Goal: Navigation & Orientation: Find specific page/section

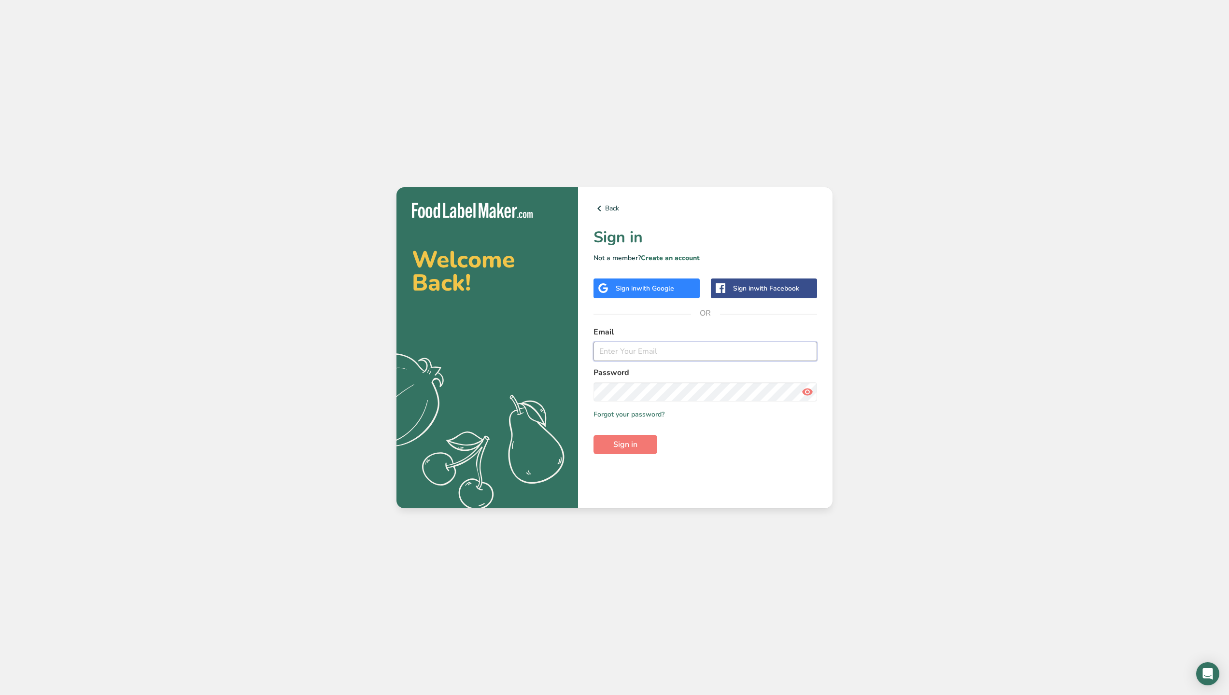
click at [638, 352] on input "email" at bounding box center [704, 351] width 223 height 19
type input "[PERSON_NAME][EMAIL_ADDRESS][PERSON_NAME][DOMAIN_NAME]"
click at [610, 447] on button "Sign in" at bounding box center [625, 444] width 64 height 19
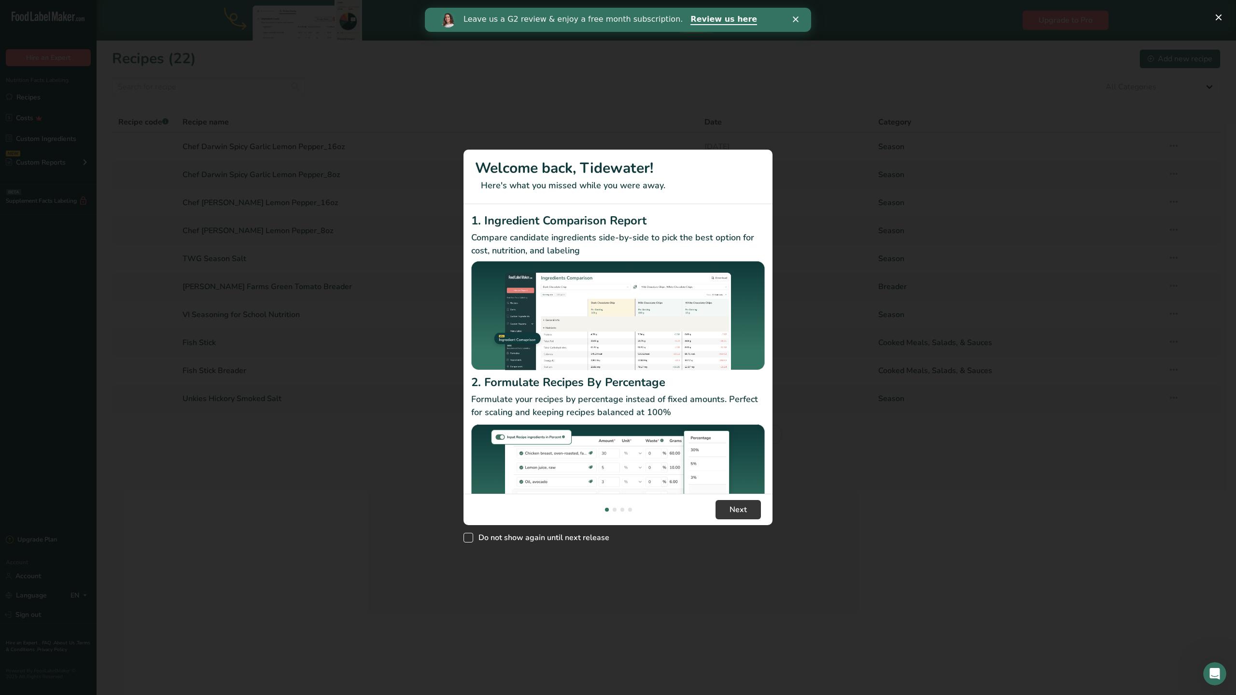
click at [466, 540] on span "New Features" at bounding box center [468, 538] width 10 height 10
click at [466, 540] on input "Do not show again until next release" at bounding box center [466, 537] width 6 height 6
checkbox input "true"
click at [732, 512] on span "Next" at bounding box center [737, 510] width 17 height 12
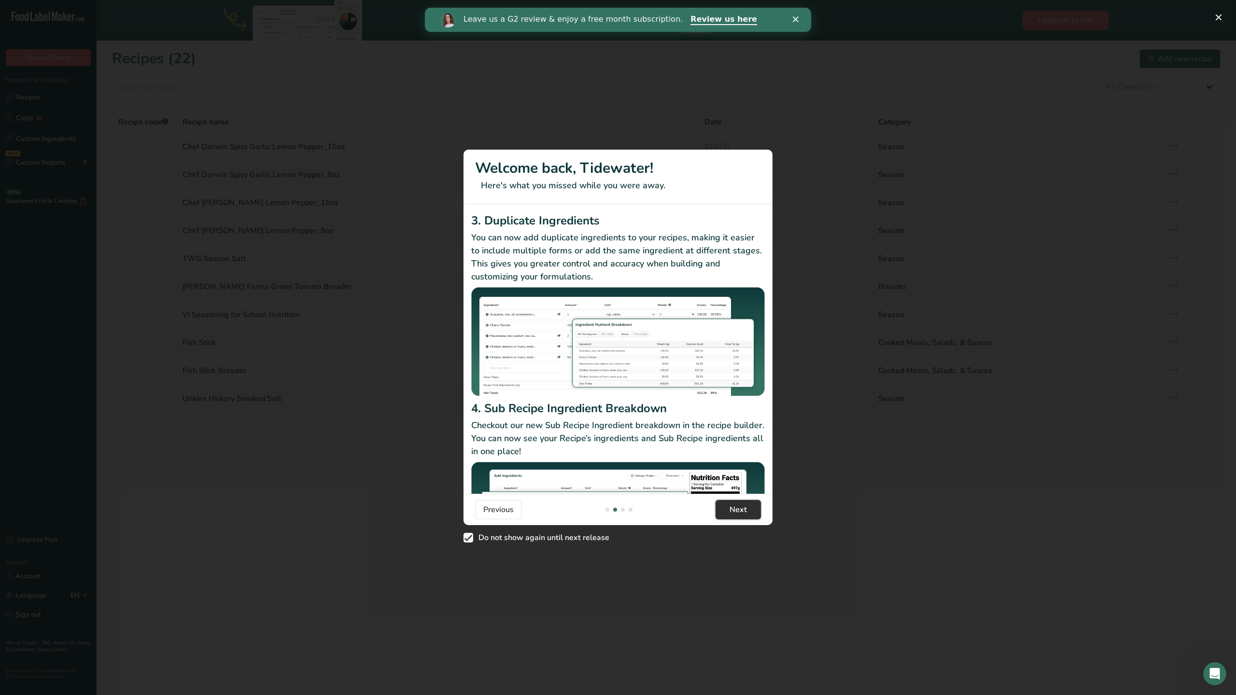
click at [730, 513] on span "Next" at bounding box center [737, 510] width 17 height 12
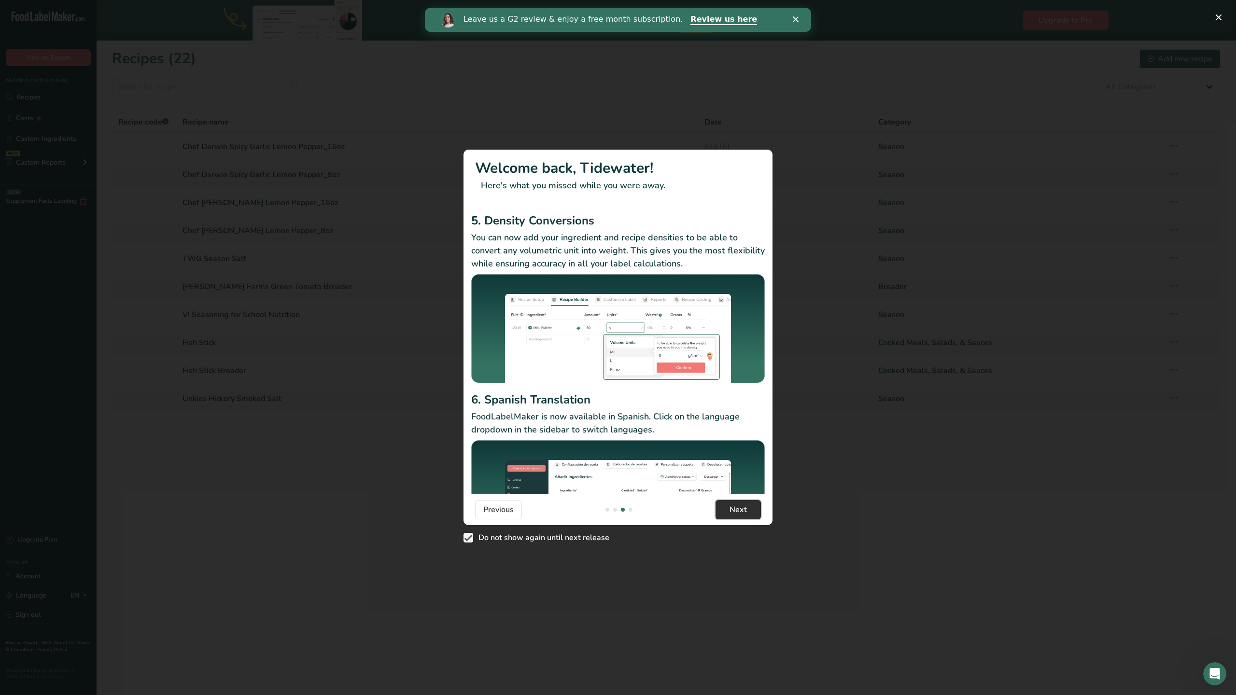
click at [730, 513] on span "Next" at bounding box center [737, 510] width 17 height 12
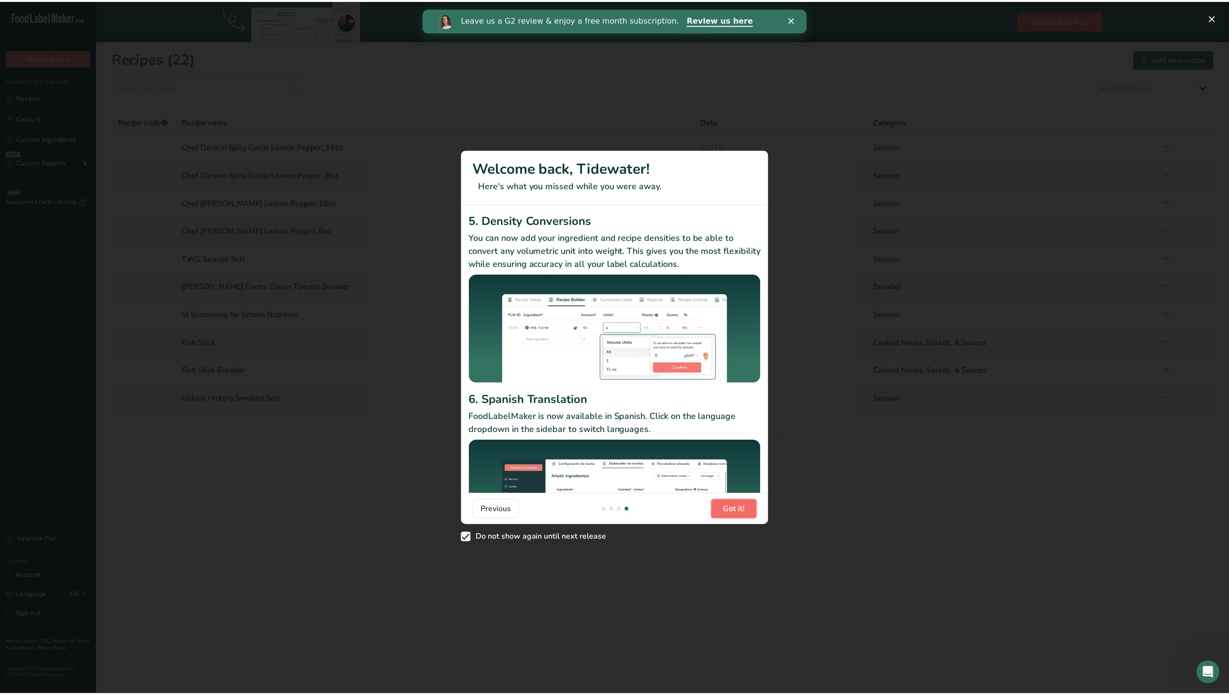
scroll to position [0, 927]
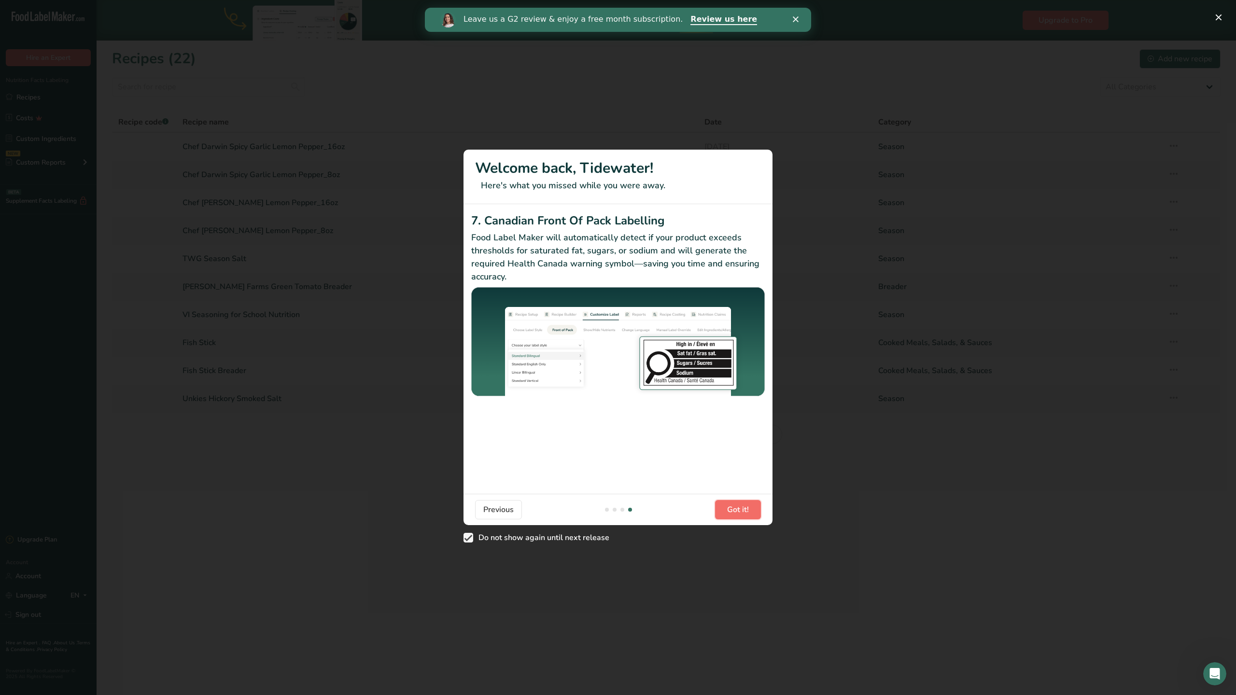
click at [730, 513] on span "Got it!" at bounding box center [738, 510] width 22 height 12
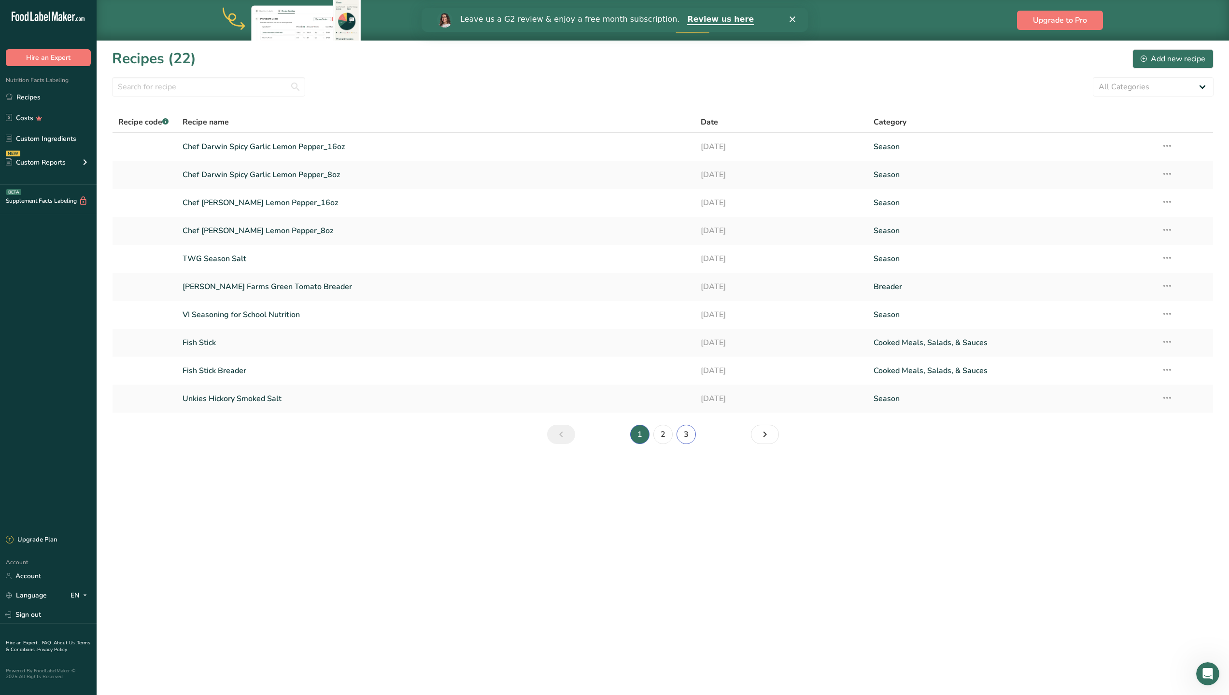
click at [688, 433] on link "3" at bounding box center [685, 434] width 19 height 19
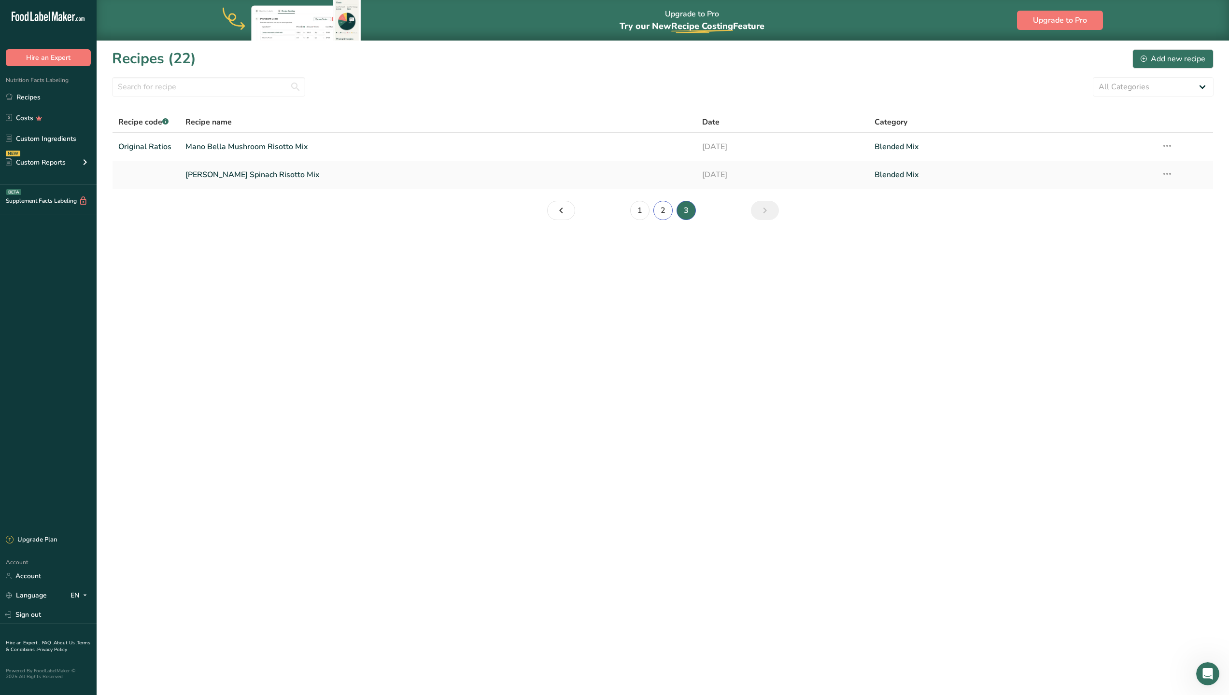
click at [663, 211] on link "2" at bounding box center [662, 210] width 19 height 19
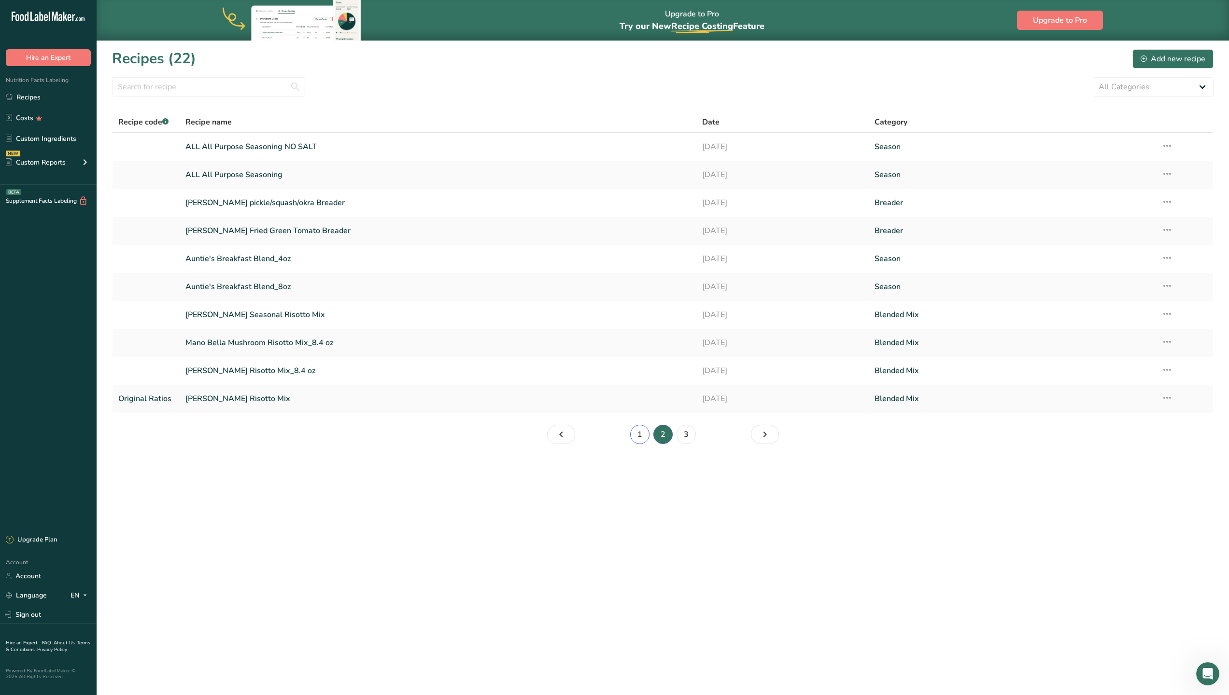
click at [637, 433] on link "1" at bounding box center [639, 434] width 19 height 19
